Goal: Information Seeking & Learning: Learn about a topic

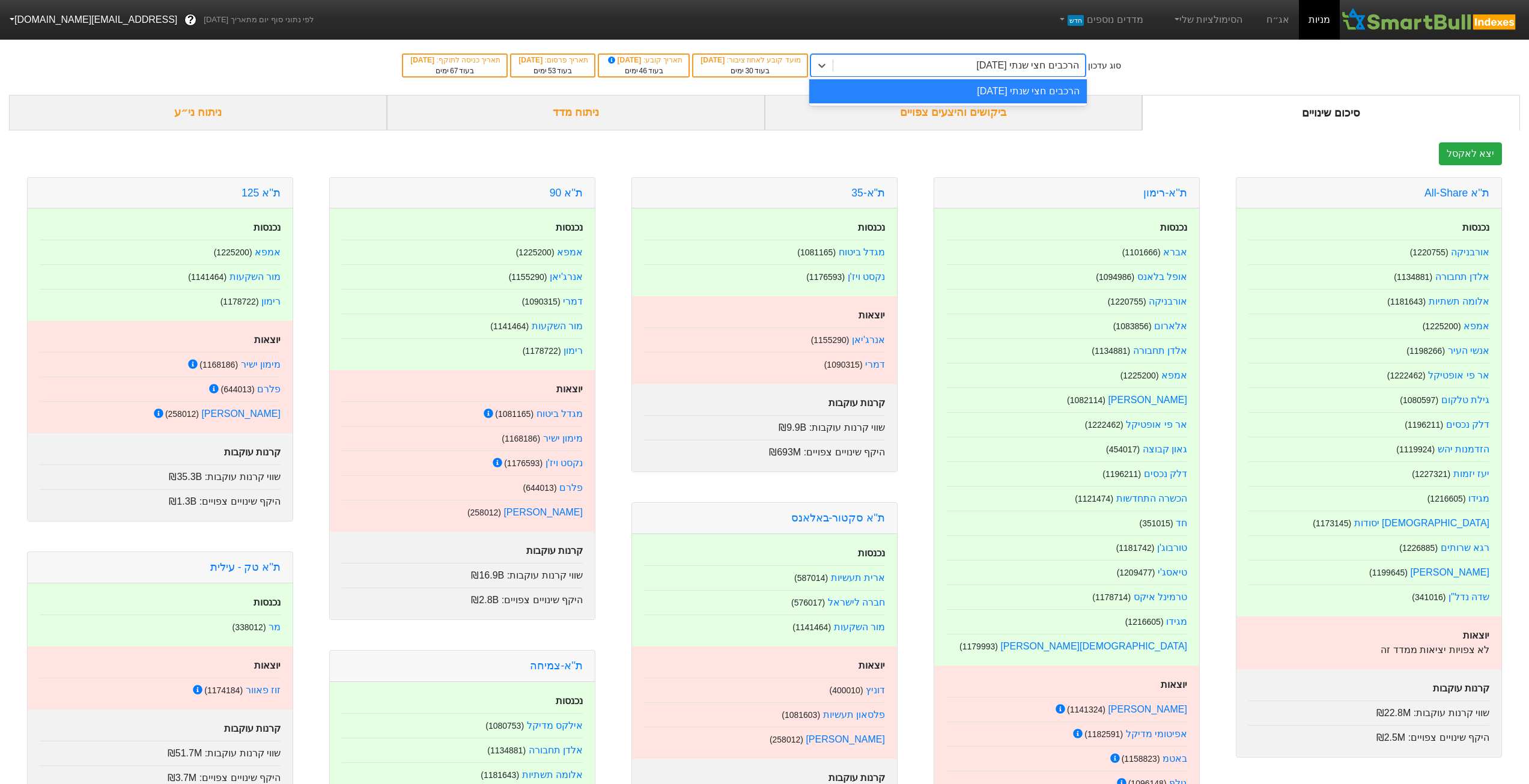
click at [1015, 73] on div "הרכבים חצי שנתי [DATE]" at bounding box center [959, 65] width 252 height 21
click at [1285, 24] on link "אג״ח" at bounding box center [1278, 20] width 42 height 40
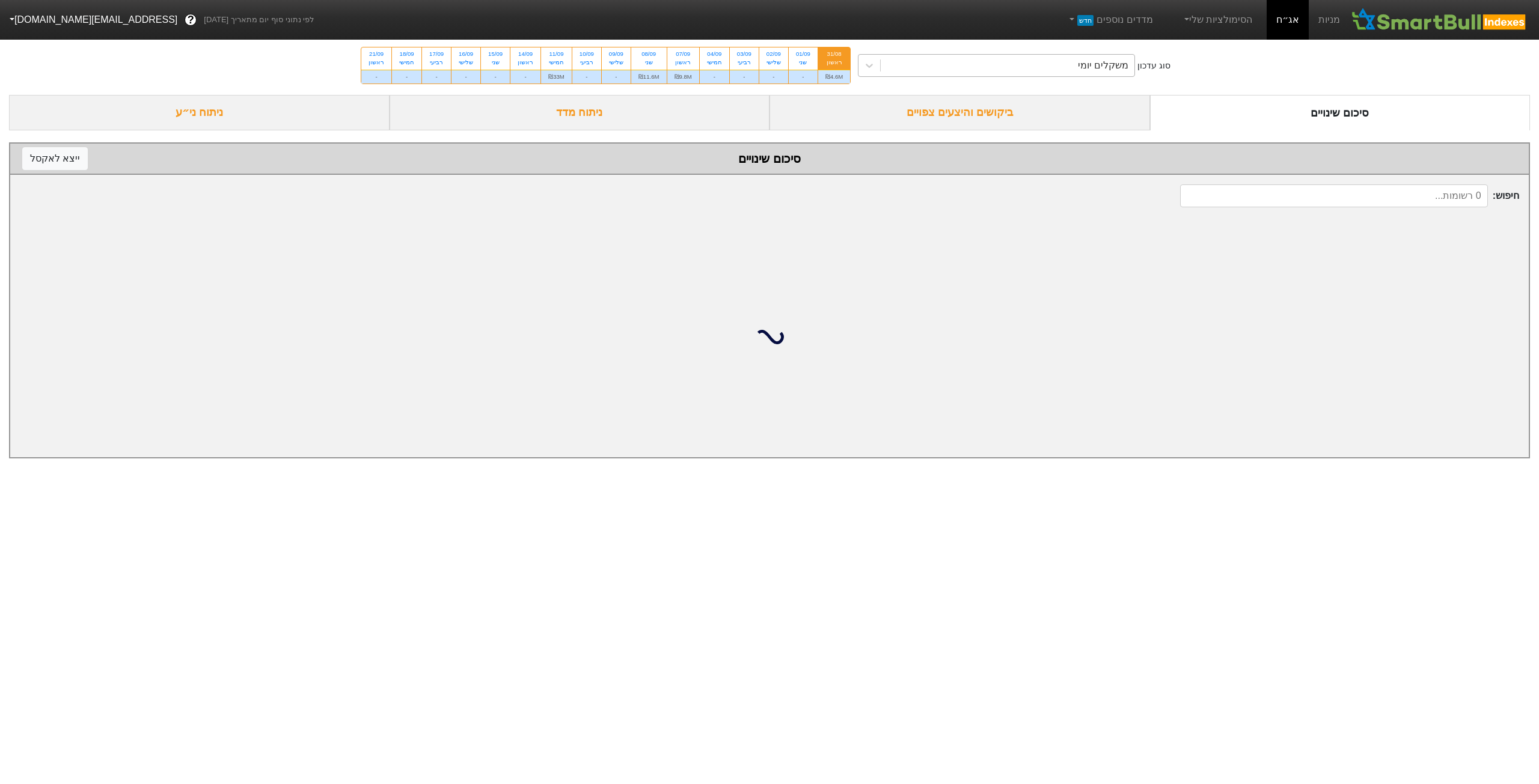
click at [1018, 69] on div "משקלים יומי" at bounding box center [1007, 65] width 254 height 21
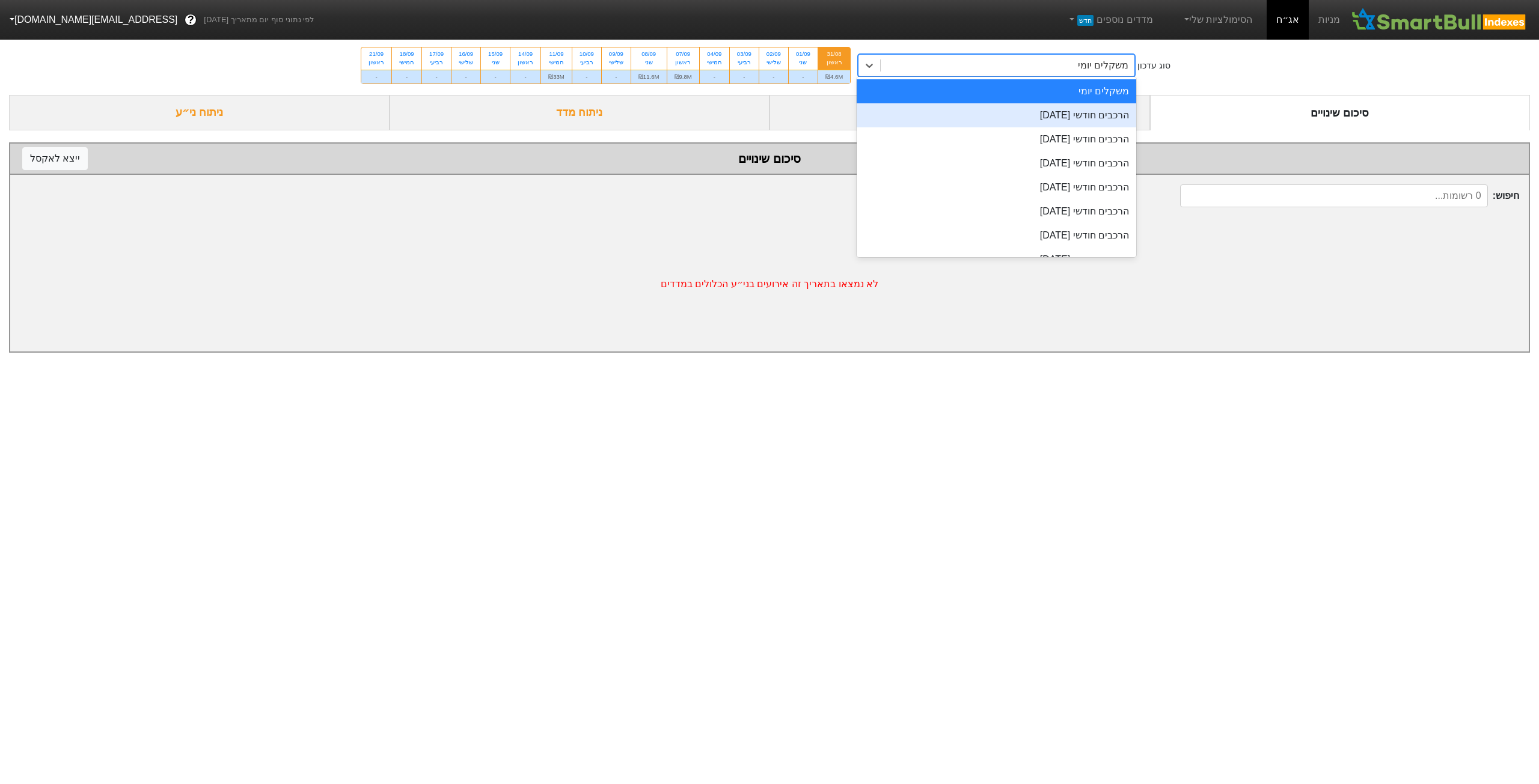
click at [1031, 122] on div "הרכבים חודשי [DATE]" at bounding box center [996, 115] width 279 height 24
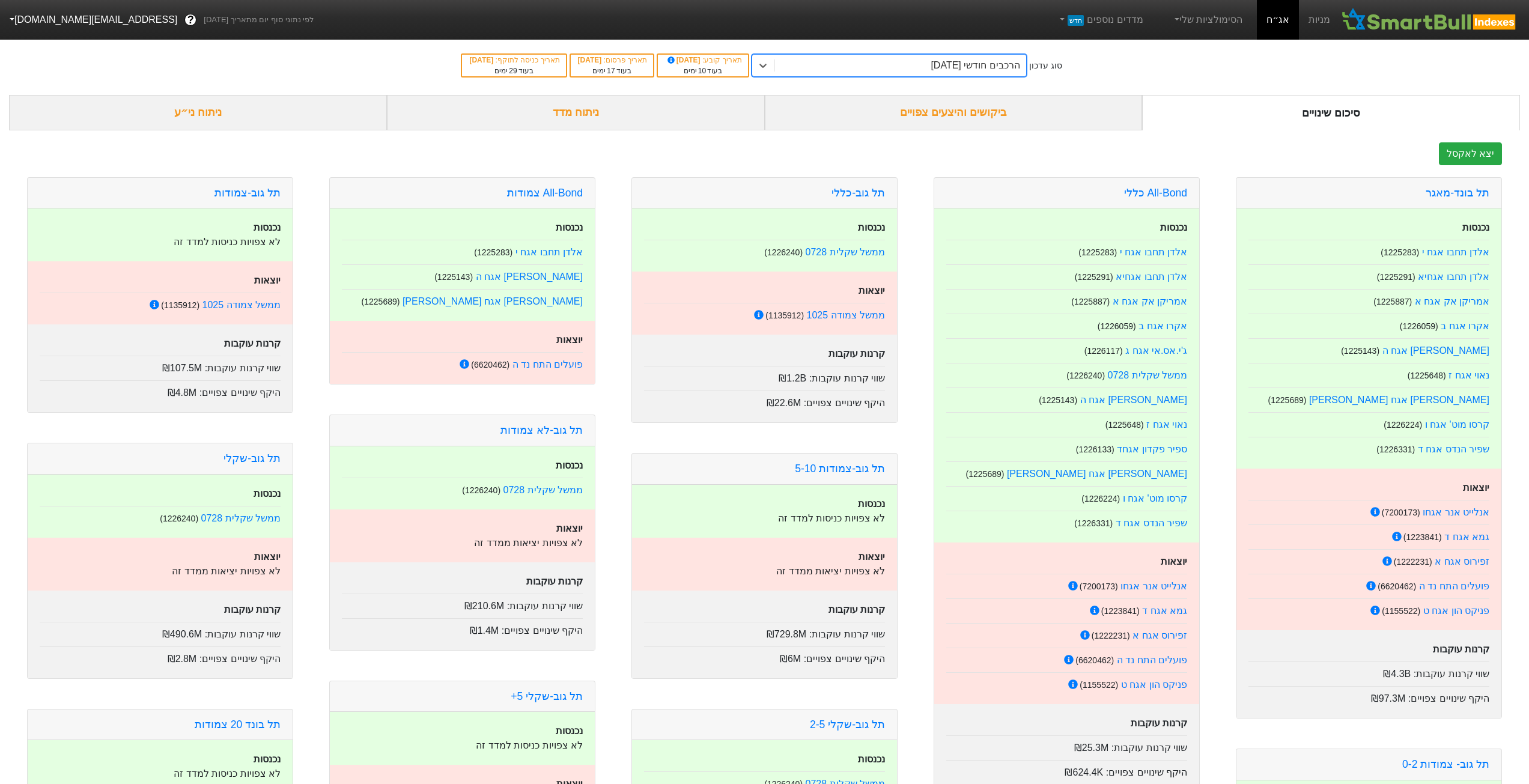
click at [922, 114] on div "ביקושים והיצעים צפויים" at bounding box center [953, 112] width 378 height 35
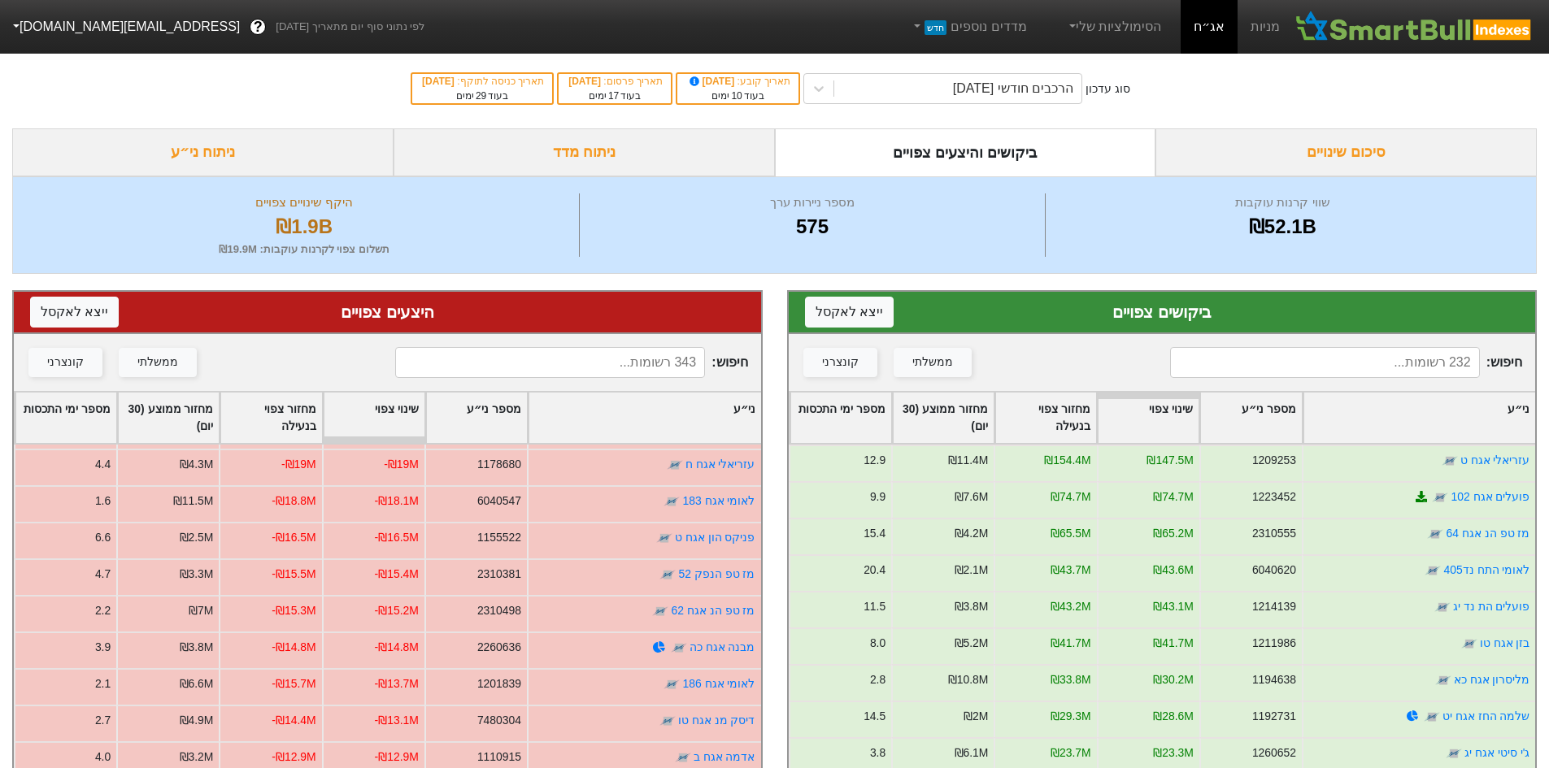
scroll to position [407, 0]
